Goal: Task Accomplishment & Management: Manage account settings

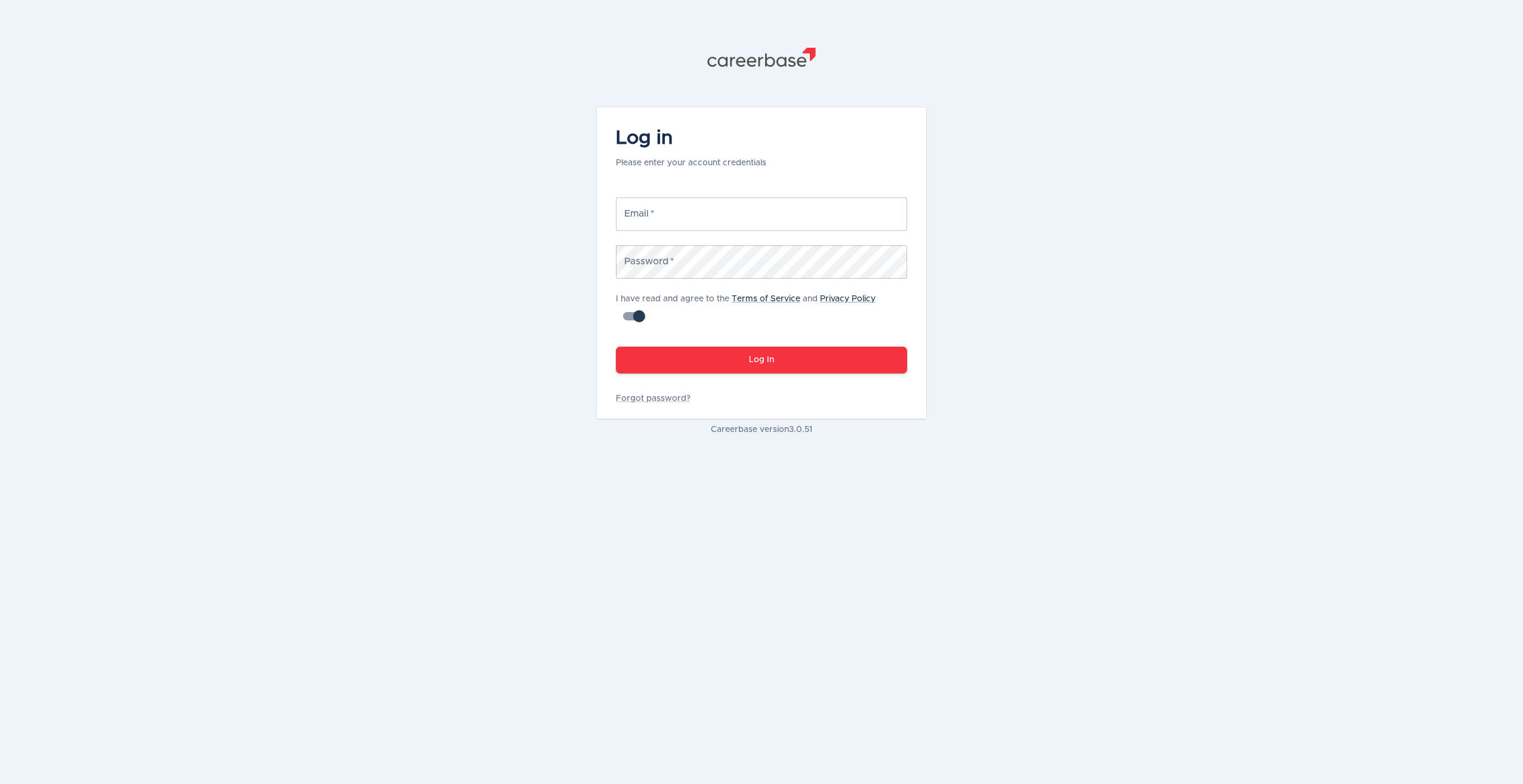
click at [736, 209] on input "Email   *" at bounding box center [761, 214] width 291 height 33
type input "[PERSON_NAME][EMAIL_ADDRESS][PERSON_NAME][DOMAIN_NAME]"
click at [616, 347] on button "Log In" at bounding box center [761, 360] width 291 height 27
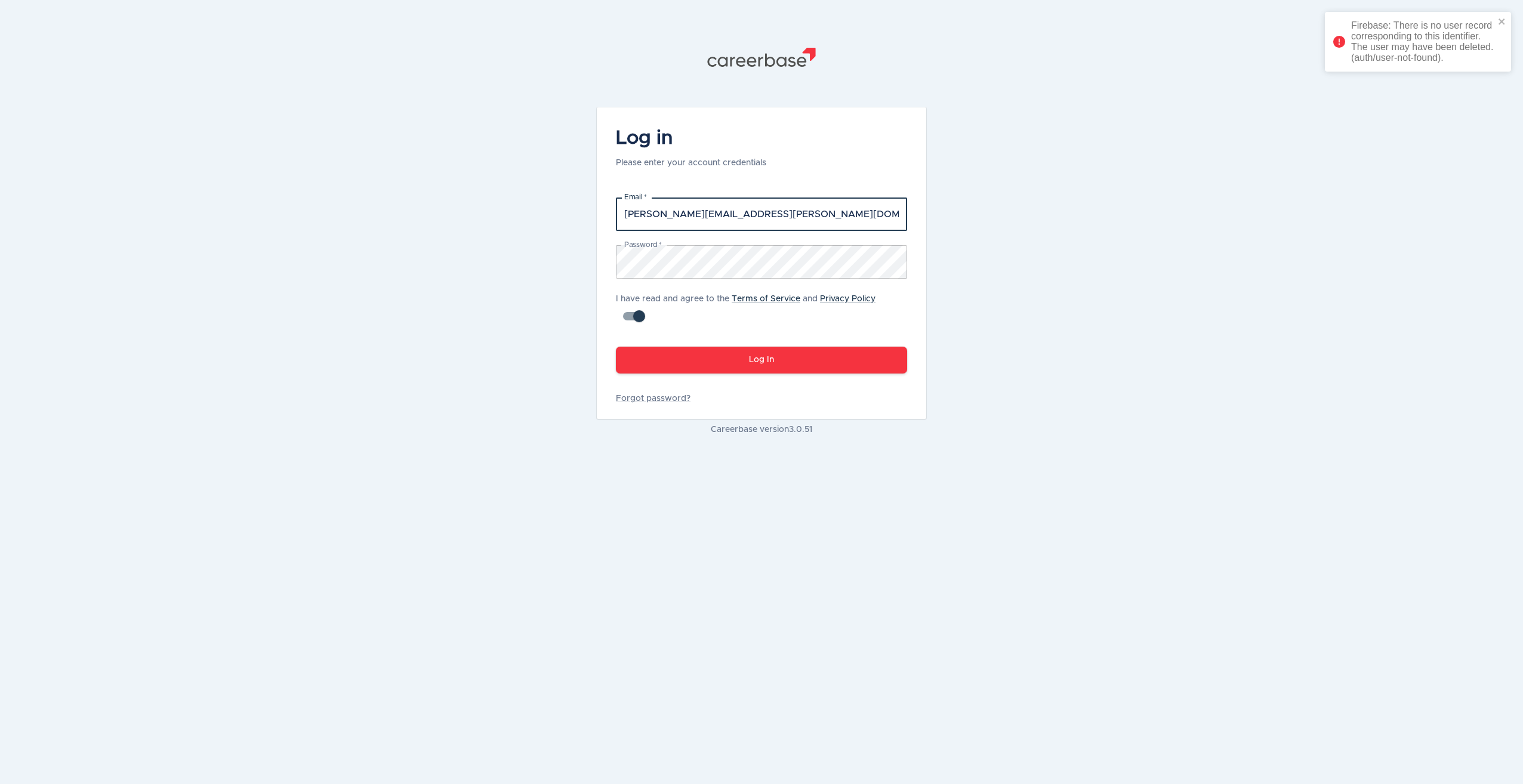
click at [764, 211] on input "[PERSON_NAME][EMAIL_ADDRESS][PERSON_NAME][DOMAIN_NAME]" at bounding box center [761, 214] width 291 height 33
click at [1426, 63] on div "Firebase: There is no user record corresponding to this identifier. The user ma…" at bounding box center [1423, 42] width 143 height 43
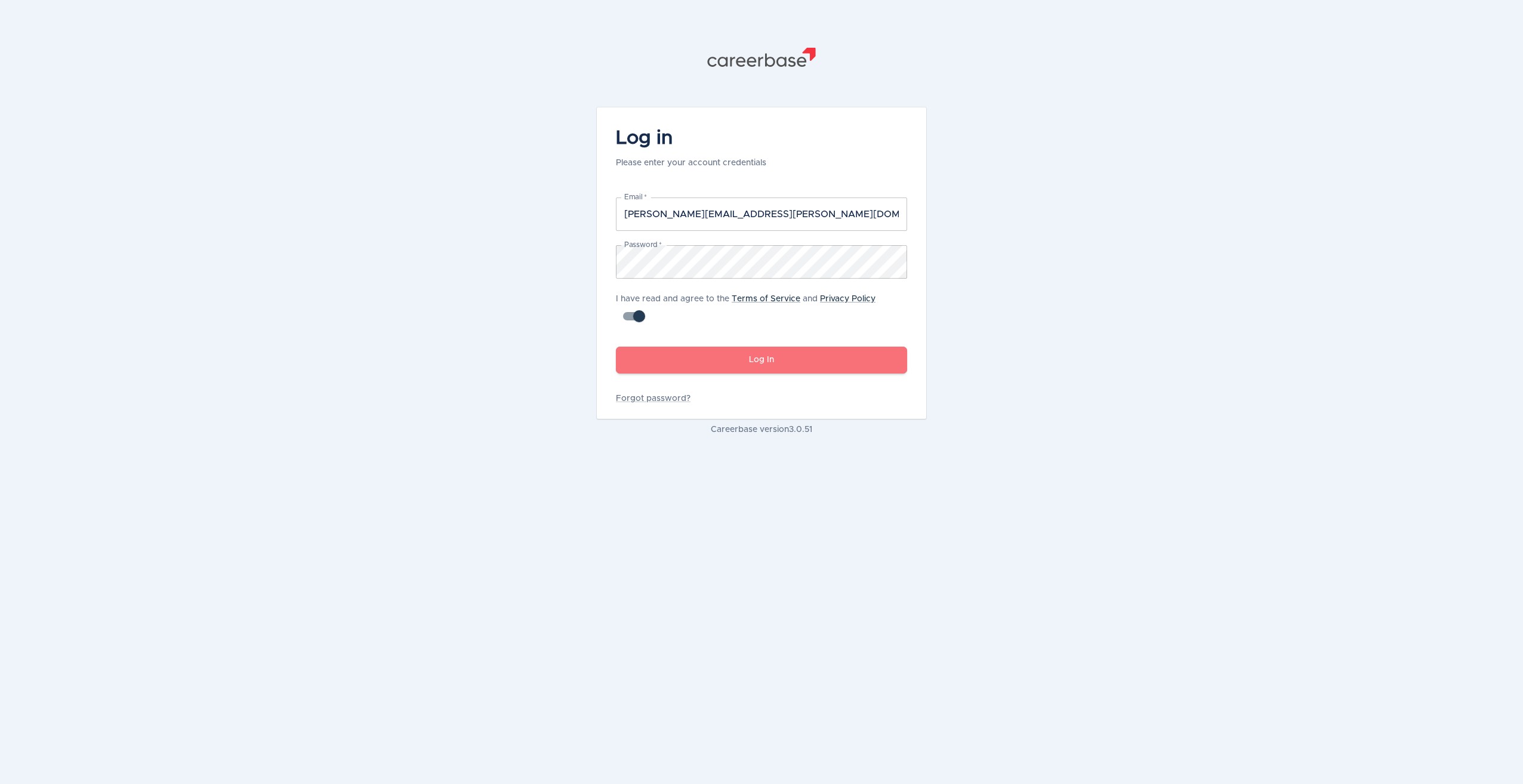
click at [744, 362] on button "Log In" at bounding box center [761, 360] width 291 height 27
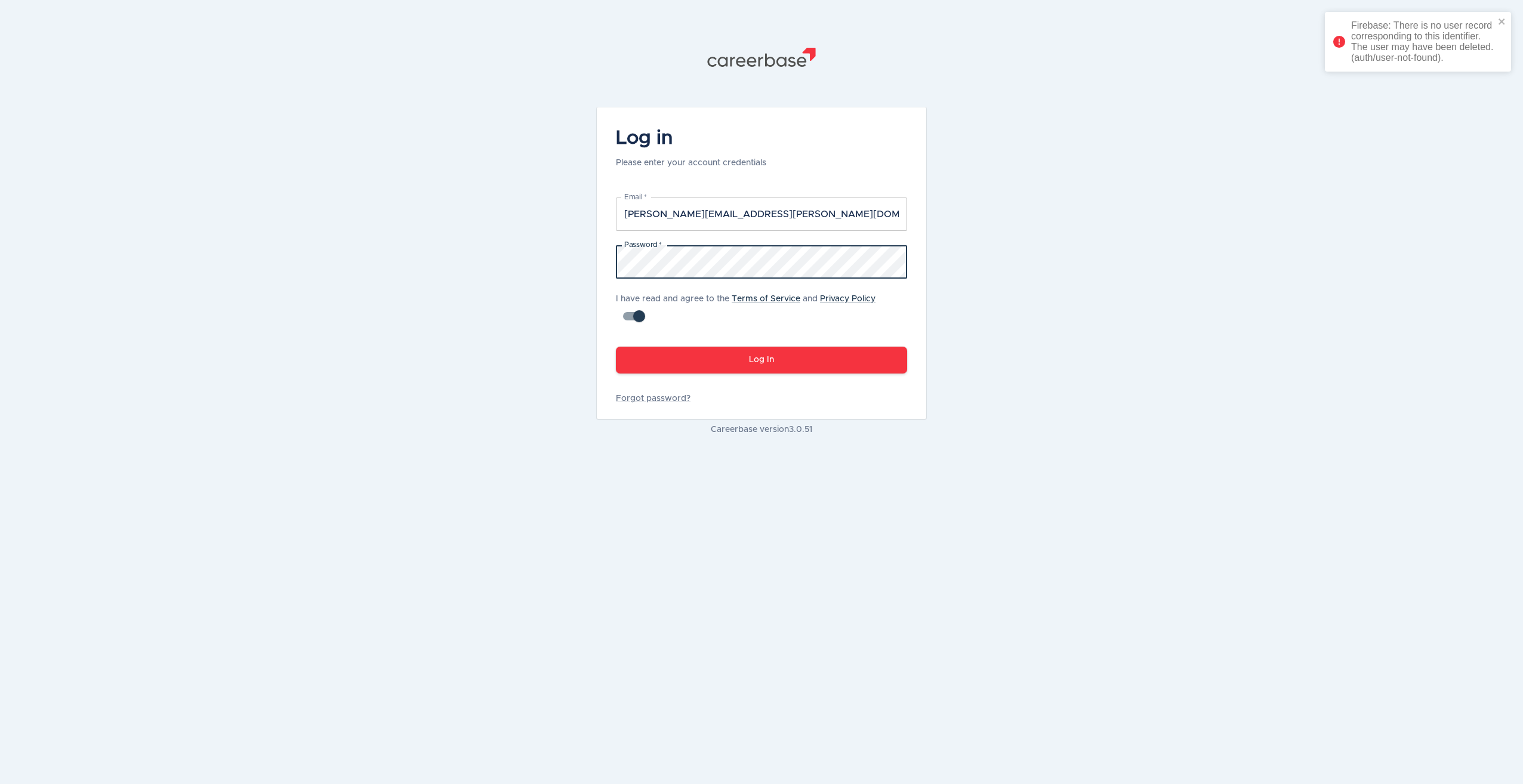
click at [340, 272] on div ".st1{fill:#505150} Log in Please enter your account credentials Email   * [EMAI…" at bounding box center [761, 392] width 1523 height 784
click at [684, 398] on link "Forgot password?" at bounding box center [761, 399] width 291 height 12
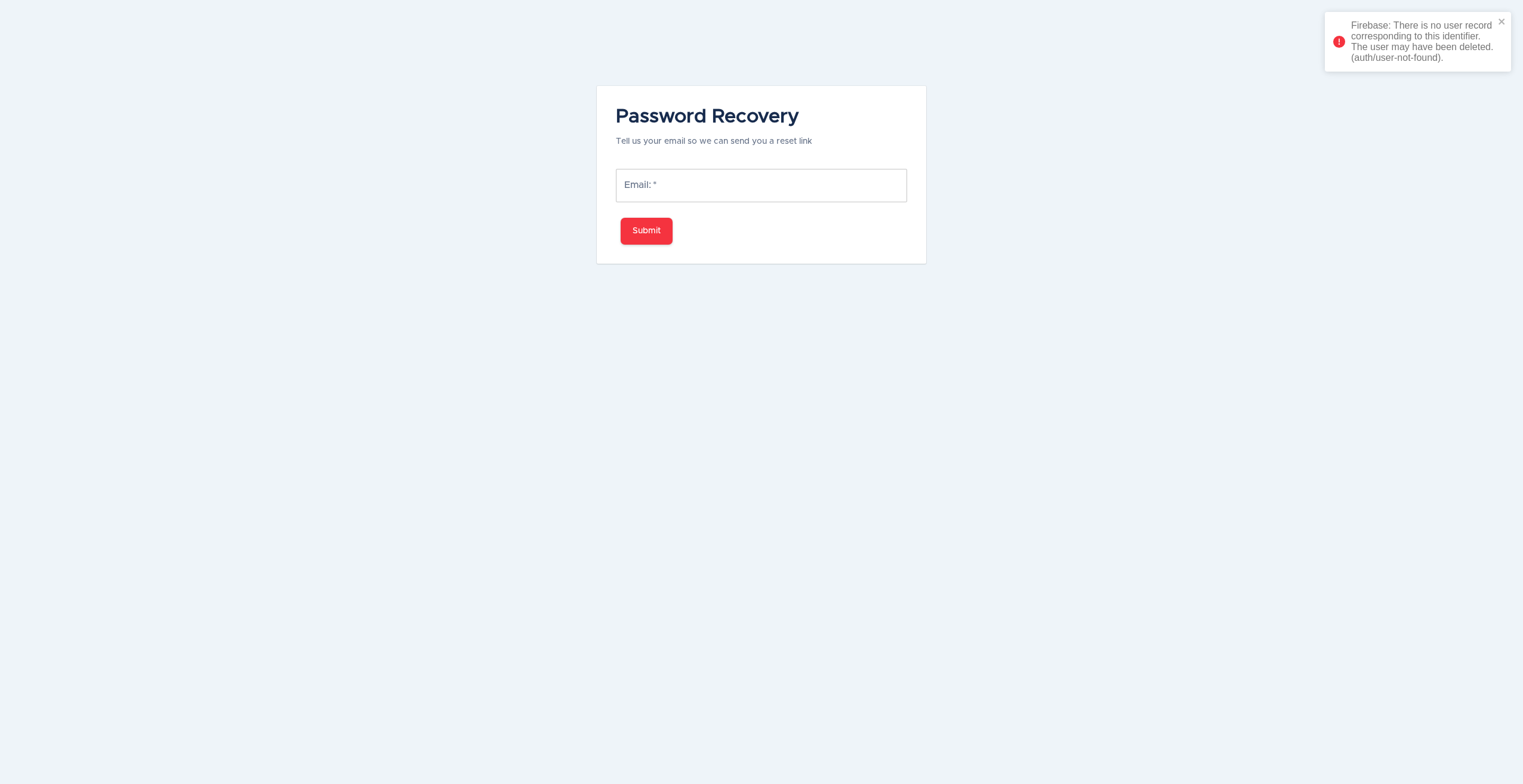
click at [641, 189] on input "Email:   *" at bounding box center [761, 186] width 291 height 33
type input "[PERSON_NAME][EMAIL_ADDRESS][PERSON_NAME][DOMAIN_NAME]"
click at [650, 232] on button "Submit" at bounding box center [647, 231] width 52 height 27
click at [1377, 47] on div "Firebase: There is no user record corresponding to this identifier. The user ma…" at bounding box center [1423, 42] width 143 height 43
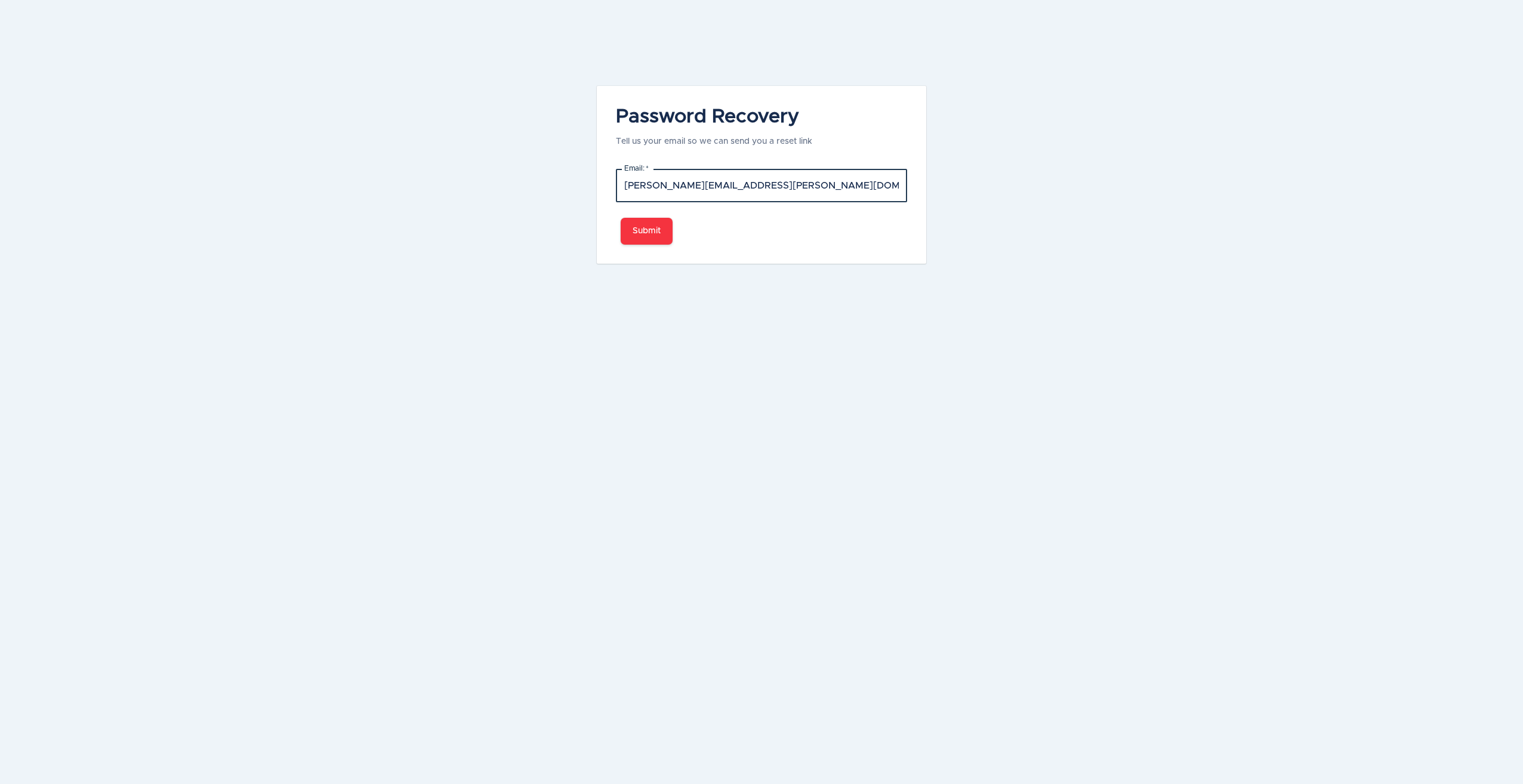
click at [757, 183] on input "[PERSON_NAME][EMAIL_ADDRESS][PERSON_NAME][DOMAIN_NAME]" at bounding box center [761, 186] width 291 height 33
click at [757, 183] on input "[PERSON_NAME][EMAIL_ADDRESS][PERSON_NAME][DOMAIN_NAME]" at bounding box center [761, 186] width 291 height 33
click at [514, 356] on div "Password Recovery Tell us your email so we can send you a reset link Email:   *…" at bounding box center [761, 392] width 1523 height 784
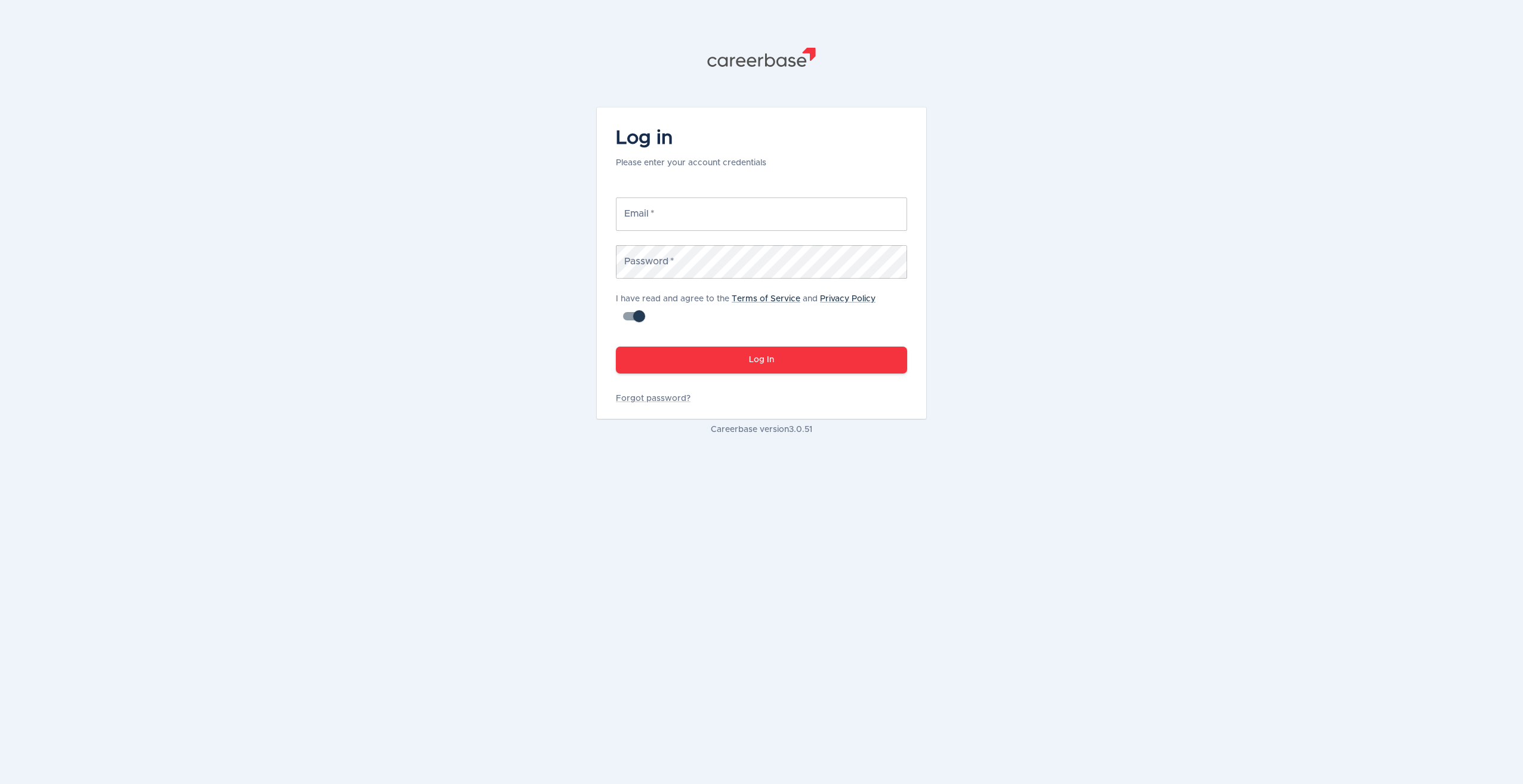
click at [683, 218] on input "Email   *" at bounding box center [761, 214] width 291 height 33
type input "[PERSON_NAME][EMAIL_ADDRESS][PERSON_NAME][DOMAIN_NAME]"
click at [616, 347] on button "Log In" at bounding box center [761, 360] width 291 height 27
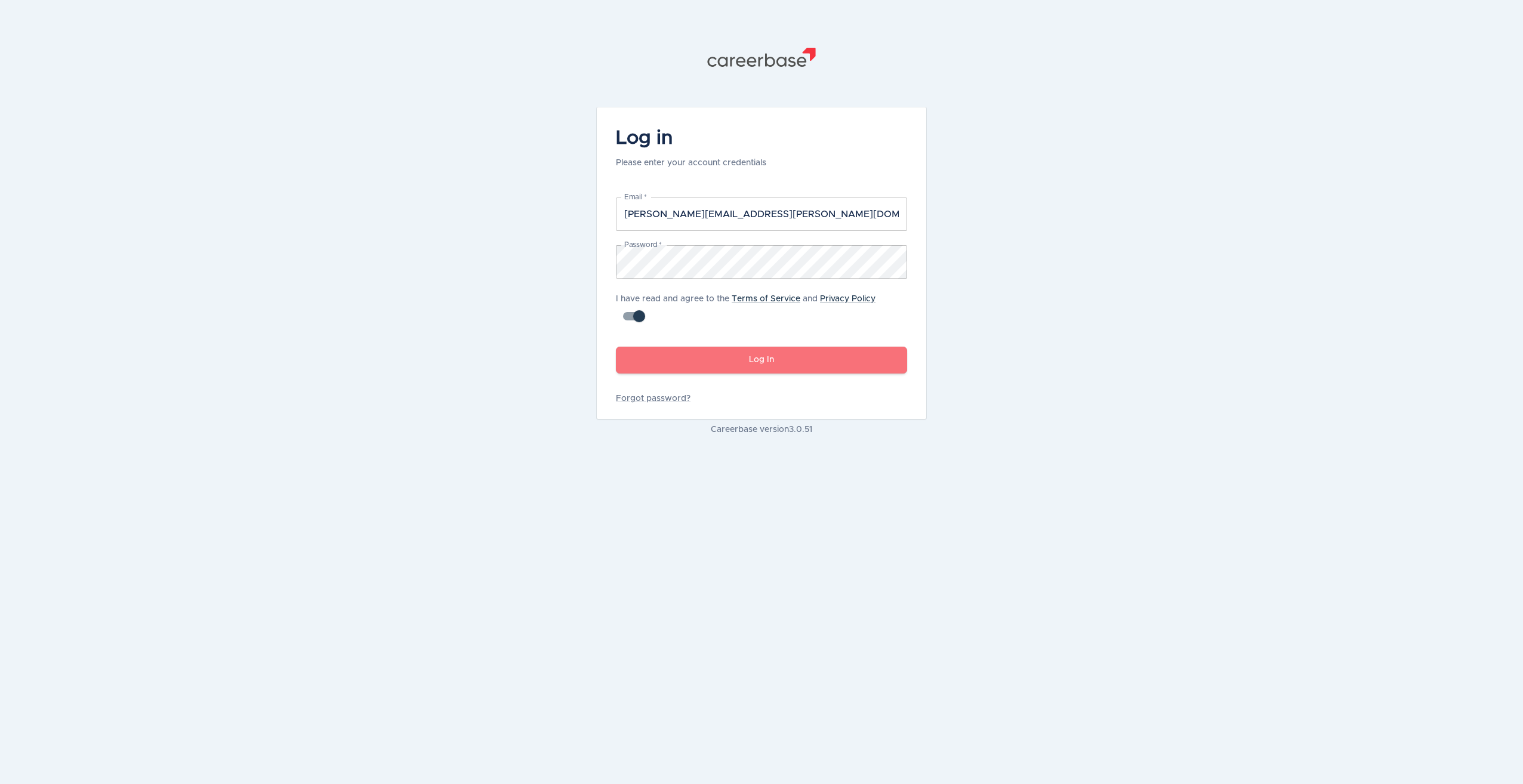
click at [711, 355] on button "Log In" at bounding box center [761, 360] width 291 height 27
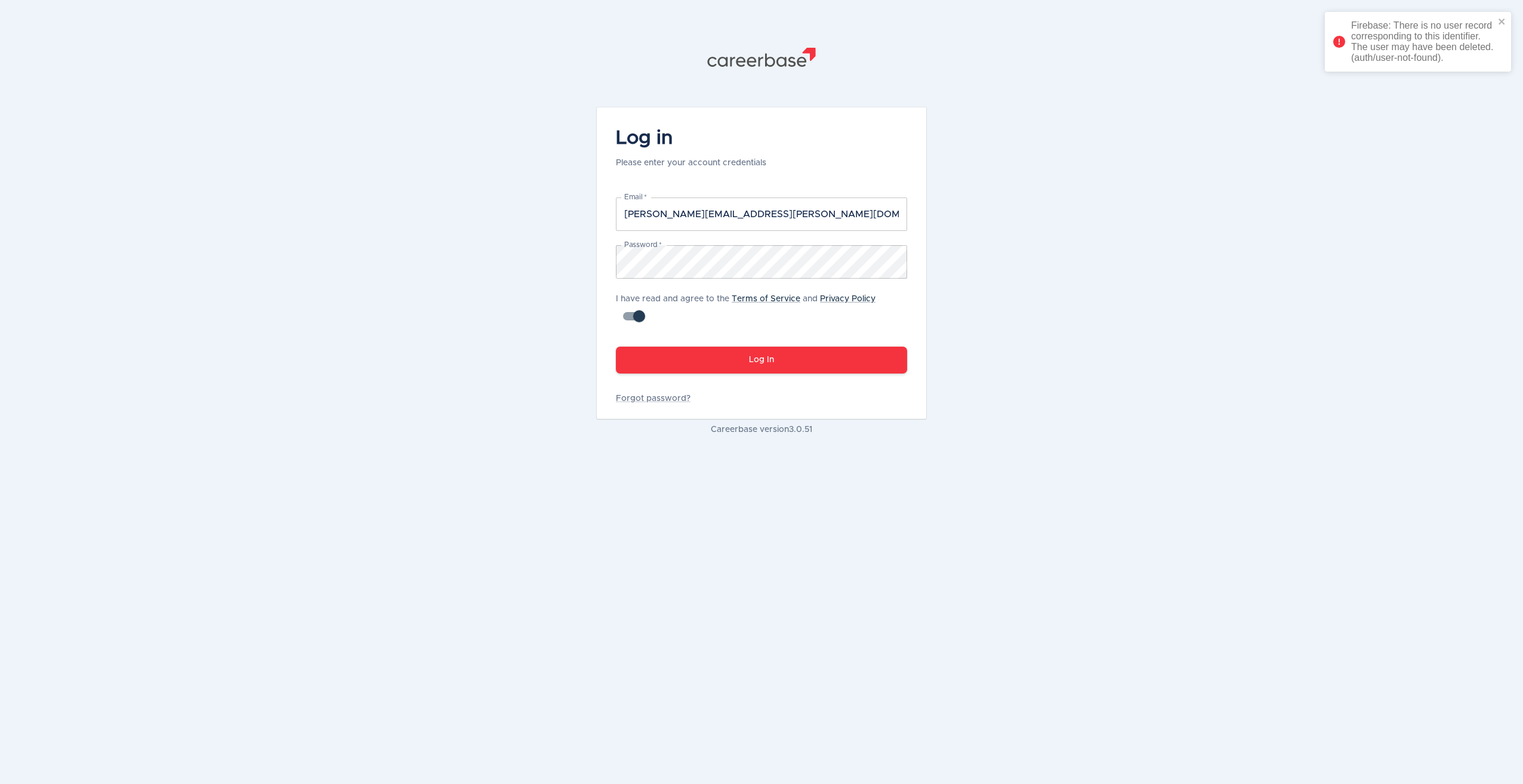
click at [1109, 202] on div ".st1{fill:#505150} Log in Please enter your account credentials Email   * [EMAI…" at bounding box center [761, 392] width 1523 height 784
